Goal: Navigation & Orientation: Find specific page/section

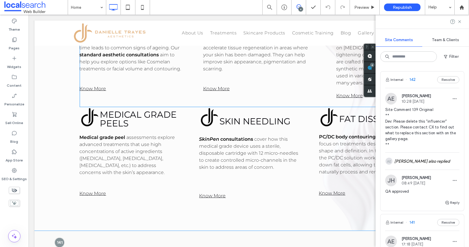
scroll to position [629, 0]
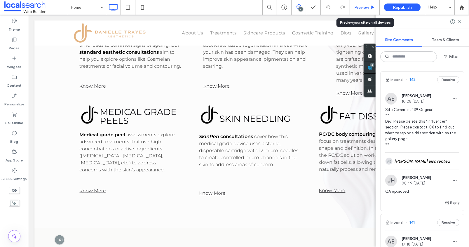
click at [366, 4] on div "Preview" at bounding box center [365, 7] width 30 height 15
click at [362, 6] on span "Preview" at bounding box center [361, 7] width 15 height 5
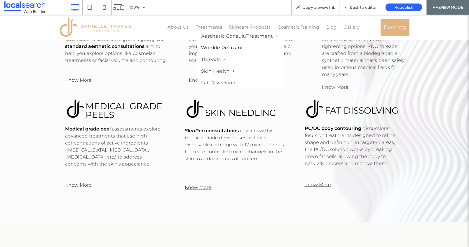
click at [214, 49] on span "Wrinkle Relaxant" at bounding box center [222, 47] width 42 height 7
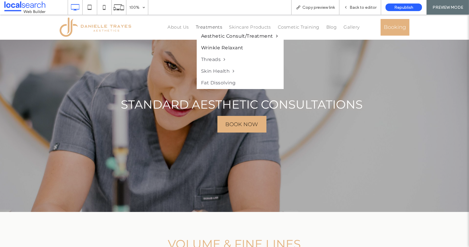
click at [210, 47] on span "Wrinkle Relaxant" at bounding box center [222, 47] width 42 height 7
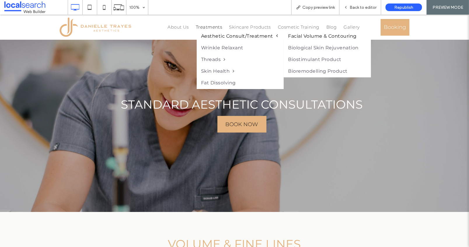
click at [215, 34] on span "Aesthetic Consult/Treatment" at bounding box center [239, 36] width 77 height 7
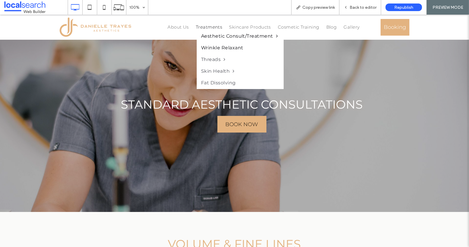
click at [215, 49] on span "Wrinkle Relaxant" at bounding box center [222, 47] width 42 height 7
click at [212, 48] on span "Wrinkle Relaxant" at bounding box center [222, 47] width 42 height 7
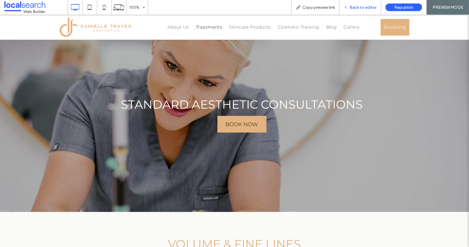
click at [359, 7] on span "Back to editor" at bounding box center [363, 7] width 27 height 5
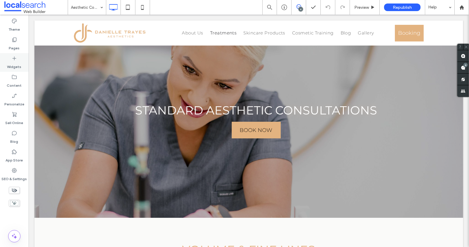
click at [17, 62] on label "Widgets" at bounding box center [14, 65] width 14 height 8
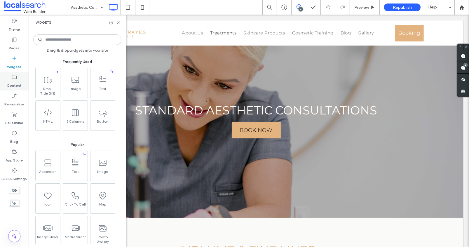
click at [15, 79] on icon at bounding box center [14, 77] width 6 height 6
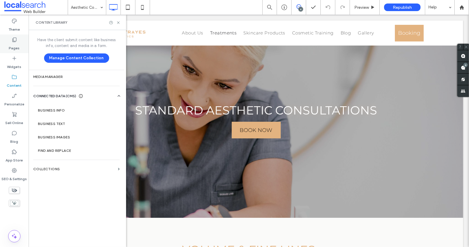
click at [14, 44] on label "Pages" at bounding box center [14, 47] width 11 height 8
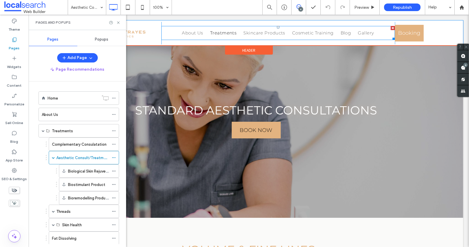
click at [174, 36] on nav "About Us Treatments Aesthetic Consult/Treatment Facial Volume & Contouring Biol…" at bounding box center [277, 33] width 233 height 14
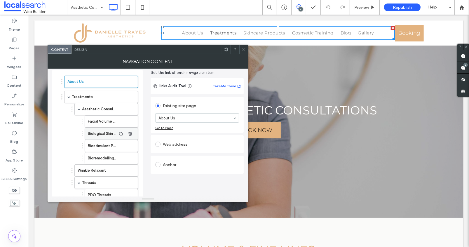
scroll to position [23, 0]
click at [11, 43] on label "Pages" at bounding box center [14, 47] width 11 height 8
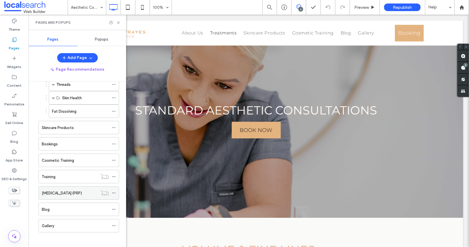
scroll to position [127, 0]
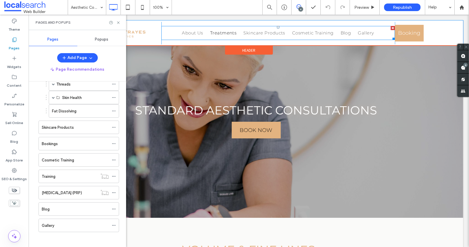
click at [168, 29] on nav "About Us Treatments Aesthetic Consult/Treatment Facial Volume & Contouring Biol…" at bounding box center [277, 33] width 233 height 14
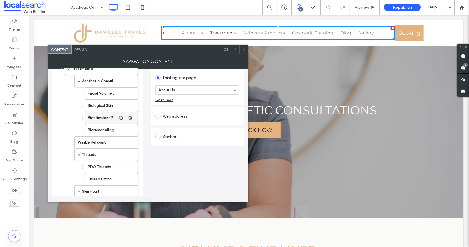
scroll to position [37, 0]
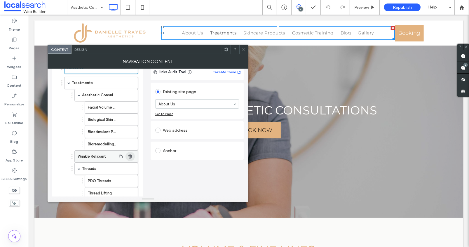
click at [130, 155] on use "button" at bounding box center [130, 156] width 4 height 4
click at [243, 49] on use at bounding box center [243, 49] width 3 height 3
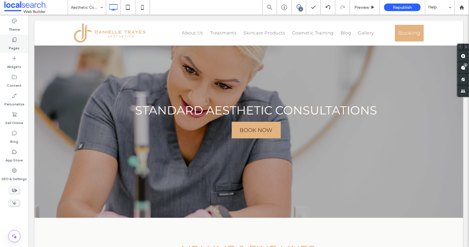
click at [15, 43] on label "Pages" at bounding box center [14, 47] width 11 height 8
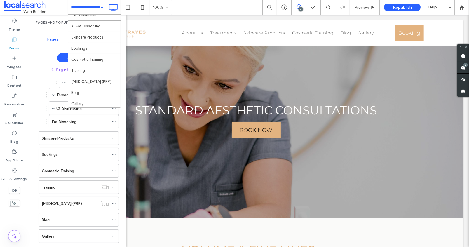
scroll to position [99, 0]
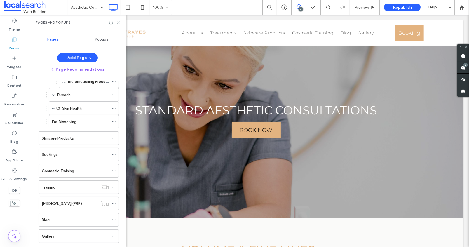
click at [118, 22] on use at bounding box center [118, 22] width 2 height 2
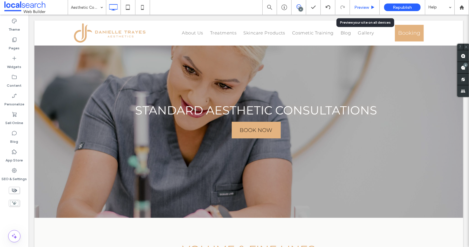
click at [372, 3] on div "Preview" at bounding box center [365, 7] width 30 height 15
click at [365, 7] on span "Preview" at bounding box center [361, 7] width 15 height 5
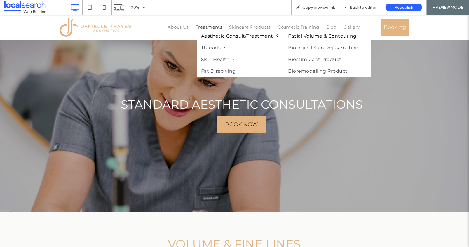
click at [317, 37] on link "Facial Volume & Contouring" at bounding box center [327, 36] width 86 height 11
click at [308, 48] on link "Biological Skin Rejuvenation" at bounding box center [327, 47] width 86 height 11
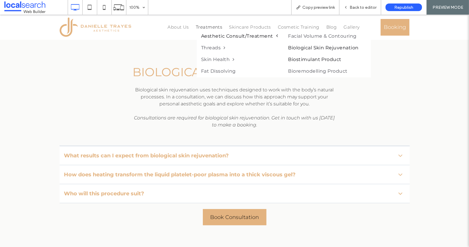
click at [307, 58] on link "Biostimulant Product" at bounding box center [327, 59] width 86 height 11
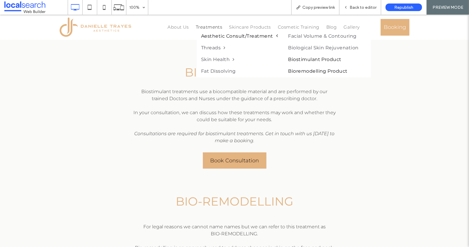
click at [310, 70] on link "Bioremodelling Product" at bounding box center [327, 71] width 86 height 11
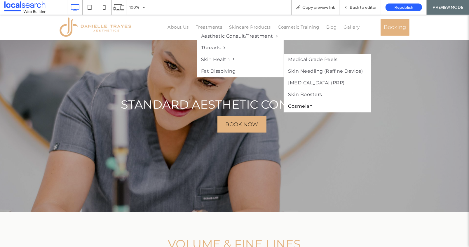
click at [298, 107] on link "Cosmelan" at bounding box center [327, 106] width 86 height 11
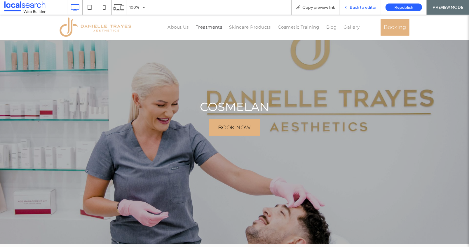
click at [363, 6] on span "Back to editor" at bounding box center [363, 7] width 27 height 5
